Goal: Information Seeking & Learning: Understand process/instructions

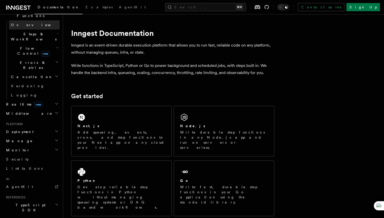
scroll to position [189, 0]
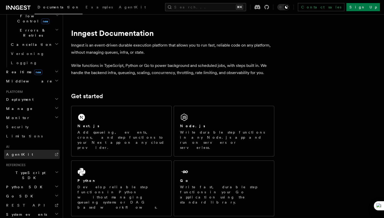
click at [14, 152] on span "AgentKit" at bounding box center [19, 154] width 27 height 4
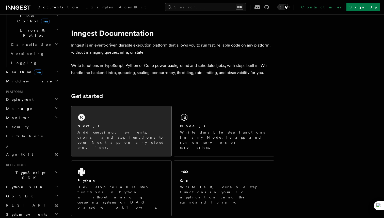
click at [117, 137] on p "Add queueing, events, crons, and step functions to your Next app on any cloud p…" at bounding box center [121, 140] width 88 height 20
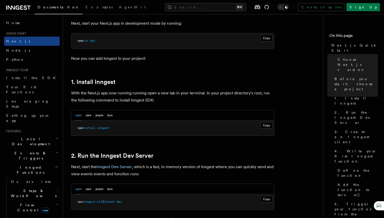
scroll to position [246, 0]
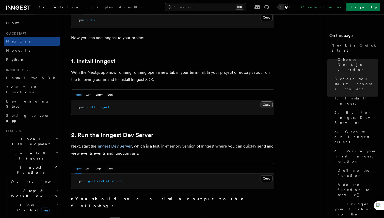
click at [266, 104] on button "Copy Copied" at bounding box center [267, 104] width 12 height 7
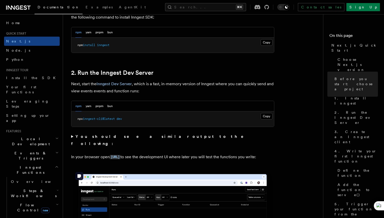
scroll to position [310, 0]
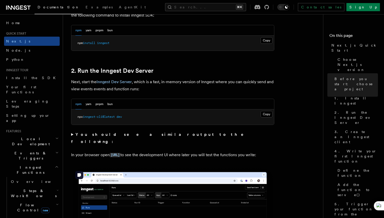
click at [261, 37] on button "Copy Copied" at bounding box center [267, 40] width 12 height 7
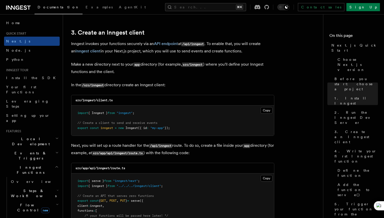
scroll to position [601, 0]
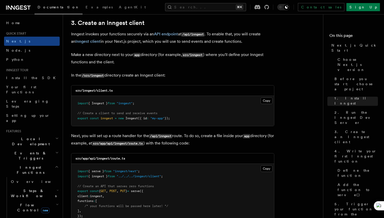
drag, startPoint x: 180, startPoint y: 119, endPoint x: 71, endPoint y: 102, distance: 110.1
copy code "import { Inngest } from "inngest" ; // Create a client to send and receive even…"
click at [103, 118] on span "inngest" at bounding box center [107, 118] width 12 height 4
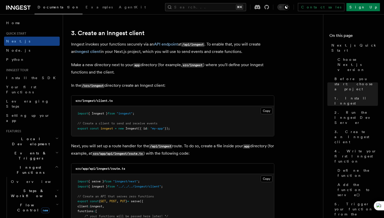
scroll to position [600, 0]
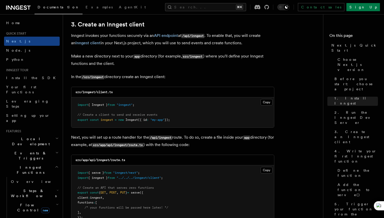
drag, startPoint x: 190, startPoint y: 122, endPoint x: 68, endPoint y: 104, distance: 123.0
copy code "import { Inngest } from "inngest" ; // Create a client to send and receive even…"
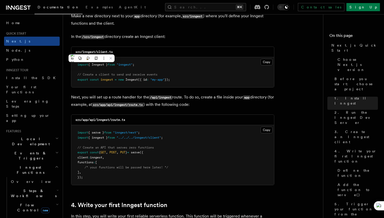
scroll to position [646, 0]
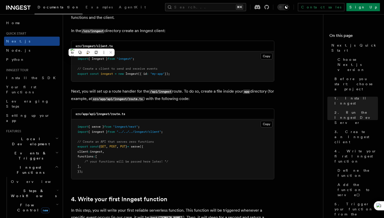
click at [259, 126] on pre "import { serve } from "inngest/next" ; import { inngest } from "../../../innges…" at bounding box center [172, 149] width 203 height 60
click at [266, 126] on button "Copy Copied" at bounding box center [267, 124] width 12 height 7
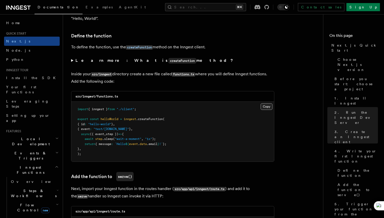
scroll to position [851, 0]
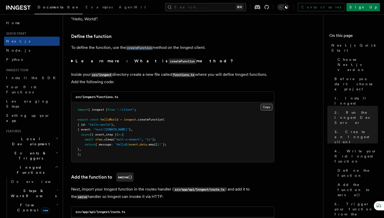
click at [264, 109] on button "Copy Copied" at bounding box center [267, 107] width 12 height 7
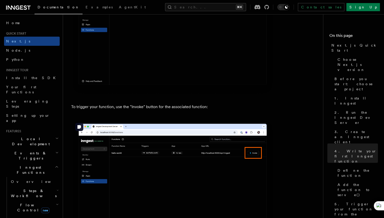
scroll to position [1296, 0]
